Goal: Task Accomplishment & Management: Manage account settings

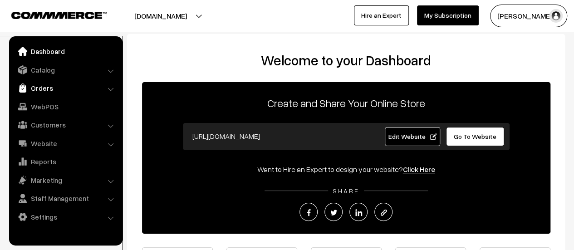
click at [39, 86] on link "Orders" at bounding box center [65, 88] width 108 height 16
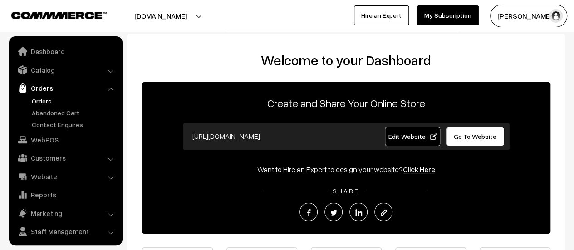
click at [39, 98] on link "Orders" at bounding box center [74, 101] width 90 height 10
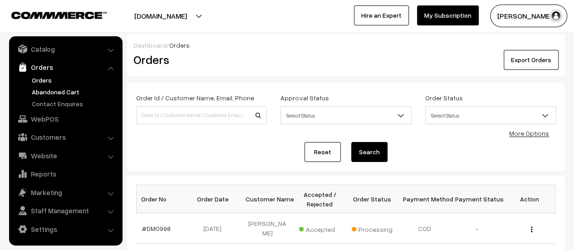
click at [56, 89] on link "Abandoned Cart" at bounding box center [74, 92] width 90 height 10
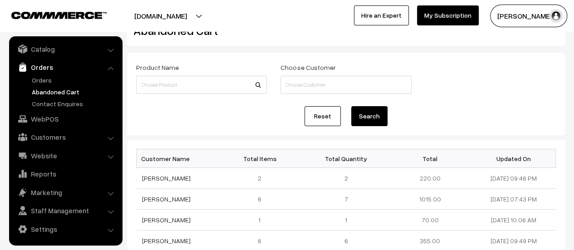
scroll to position [34, 0]
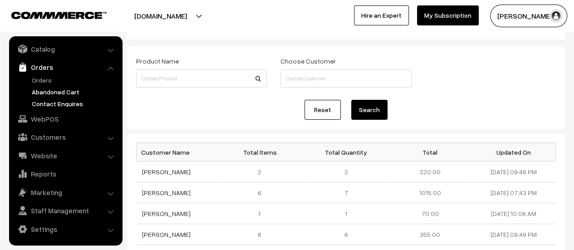
click at [62, 101] on link "Contact Enquires" at bounding box center [74, 104] width 90 height 10
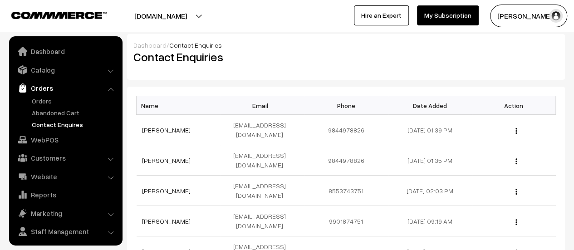
scroll to position [21, 0]
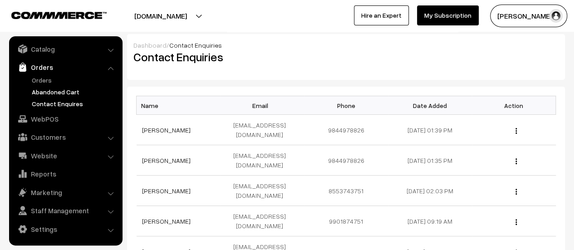
click at [56, 93] on link "Abandoned Cart" at bounding box center [74, 92] width 90 height 10
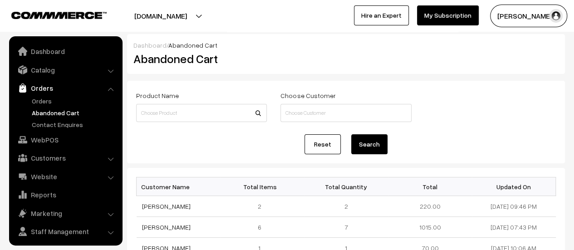
scroll to position [21, 0]
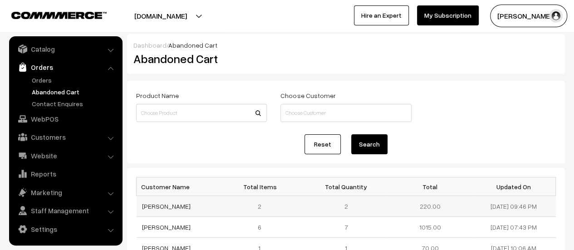
drag, startPoint x: 181, startPoint y: 205, endPoint x: 139, endPoint y: 209, distance: 42.8
click at [139, 209] on td "[PERSON_NAME]" at bounding box center [179, 206] width 84 height 21
copy link "[PERSON_NAME]"
click at [152, 205] on link "[PERSON_NAME]" at bounding box center [166, 206] width 49 height 8
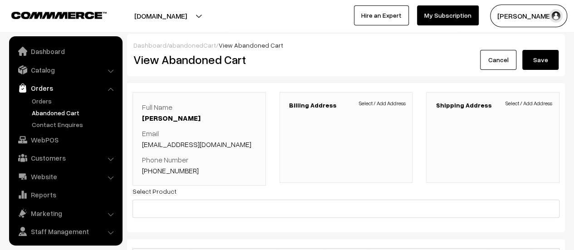
scroll to position [21, 0]
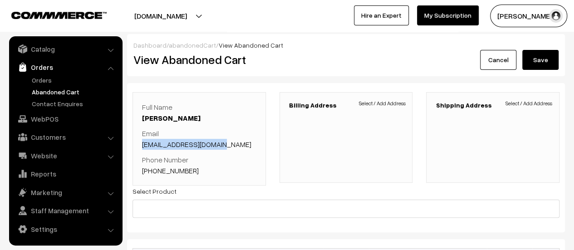
drag, startPoint x: 216, startPoint y: 146, endPoint x: 142, endPoint y: 147, distance: 73.1
click at [142, 147] on p "Email [EMAIL_ADDRESS][DOMAIN_NAME]" at bounding box center [199, 139] width 114 height 22
click at [193, 168] on p "Phone Number [PHONE_NUMBER]" at bounding box center [199, 165] width 114 height 22
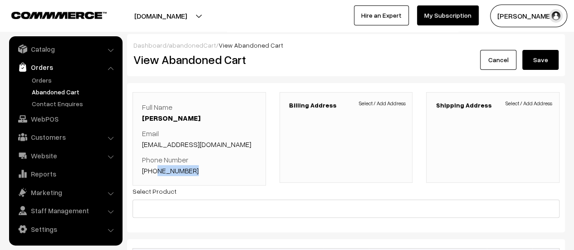
drag, startPoint x: 193, startPoint y: 168, endPoint x: 153, endPoint y: 169, distance: 40.4
click at [153, 169] on p "Phone Number +91 9886756088" at bounding box center [199, 165] width 114 height 22
copy link "9886756088"
click at [209, 166] on p "Phone Number +91 9886756088" at bounding box center [199, 165] width 114 height 22
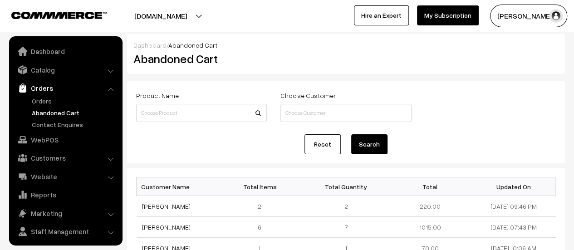
scroll to position [21, 0]
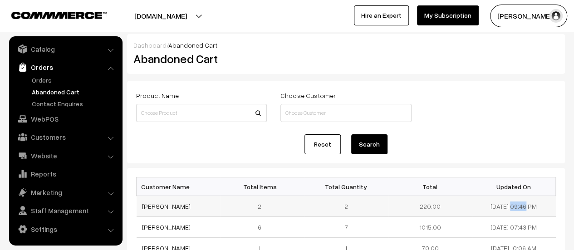
drag, startPoint x: 516, startPoint y: 206, endPoint x: 477, endPoint y: 206, distance: 39.0
click at [477, 206] on td "[DATE] 09:46 PM" at bounding box center [514, 206] width 84 height 21
copy td "[DATE]"
click at [40, 78] on link "Orders" at bounding box center [74, 80] width 90 height 10
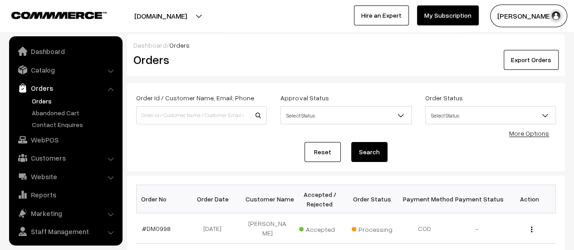
scroll to position [21, 0]
